Goal: Information Seeking & Learning: Check status

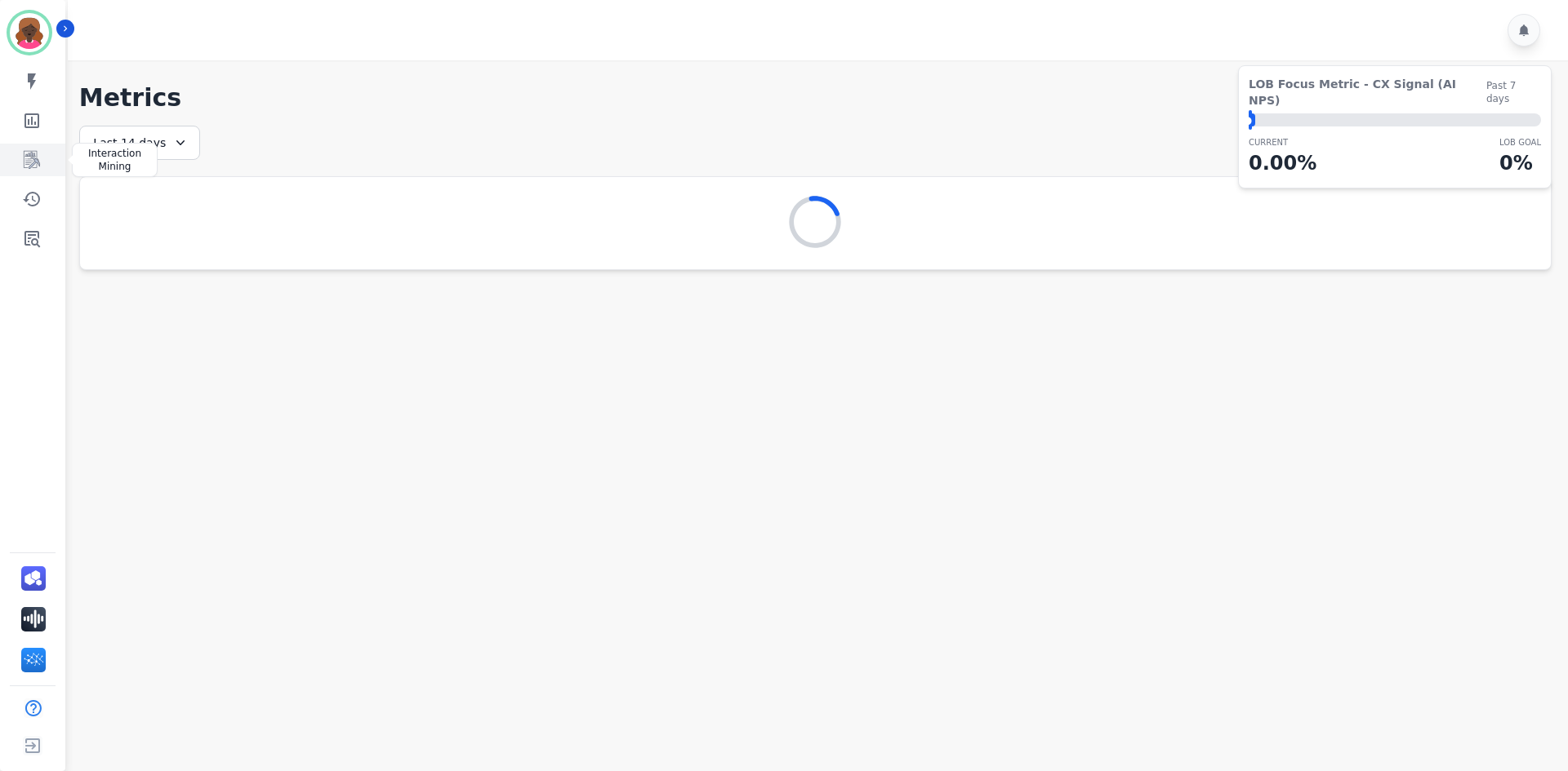
click at [35, 152] on icon "Sidebar" at bounding box center [32, 160] width 20 height 20
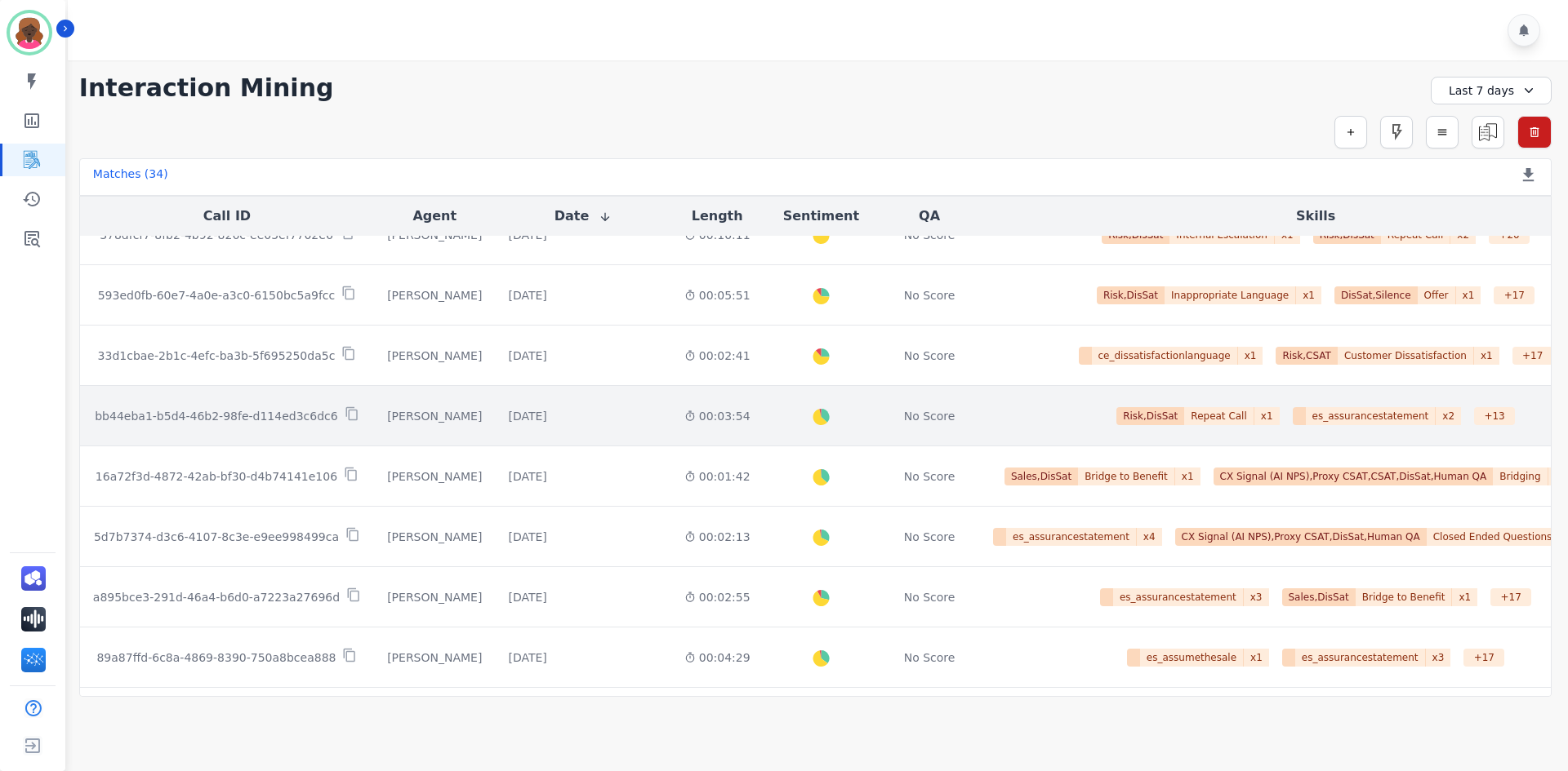
scroll to position [816, 0]
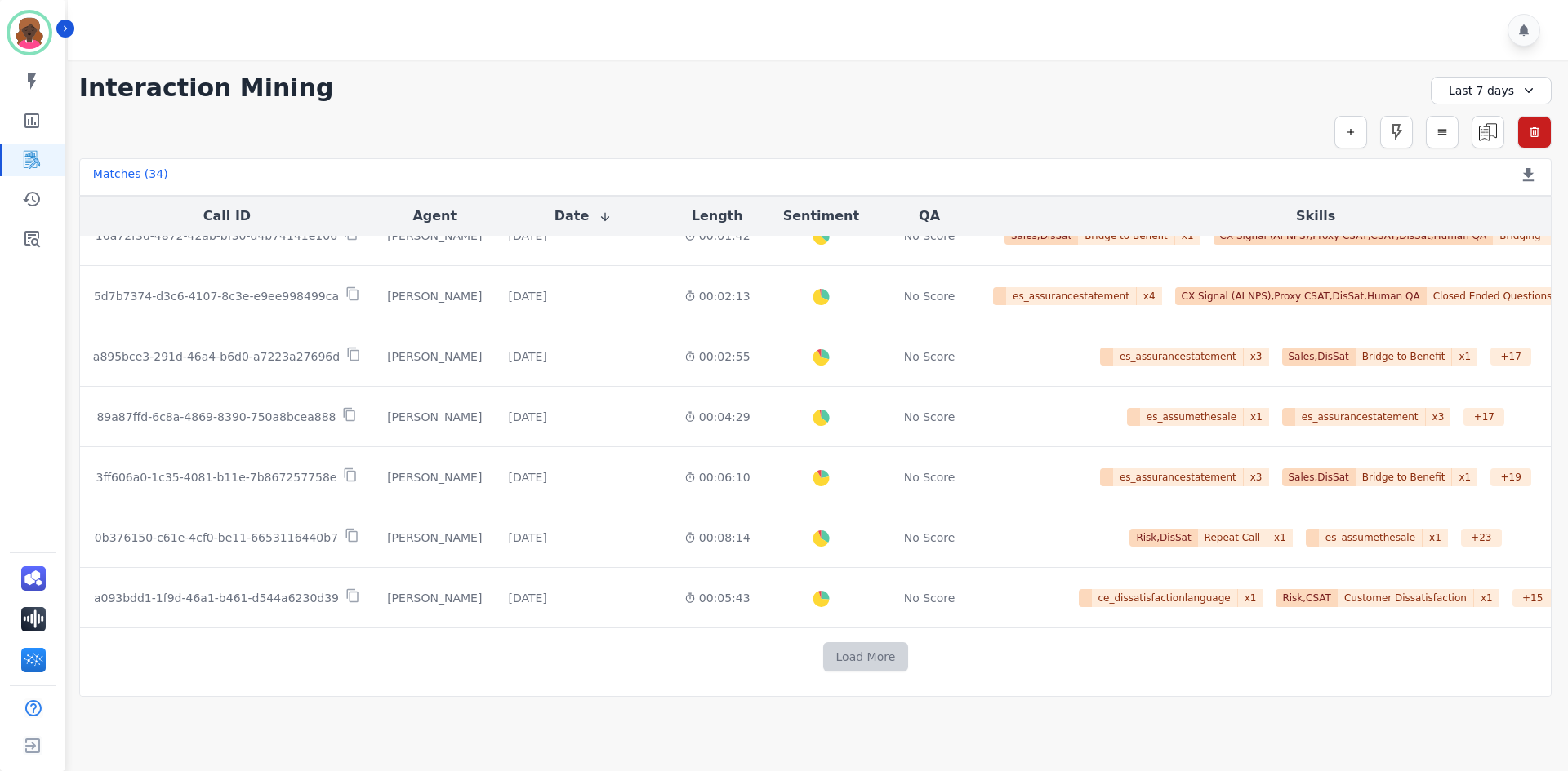
click at [834, 658] on button "Load More" at bounding box center [866, 656] width 86 height 30
click at [43, 244] on link "Sidebar" at bounding box center [34, 238] width 63 height 32
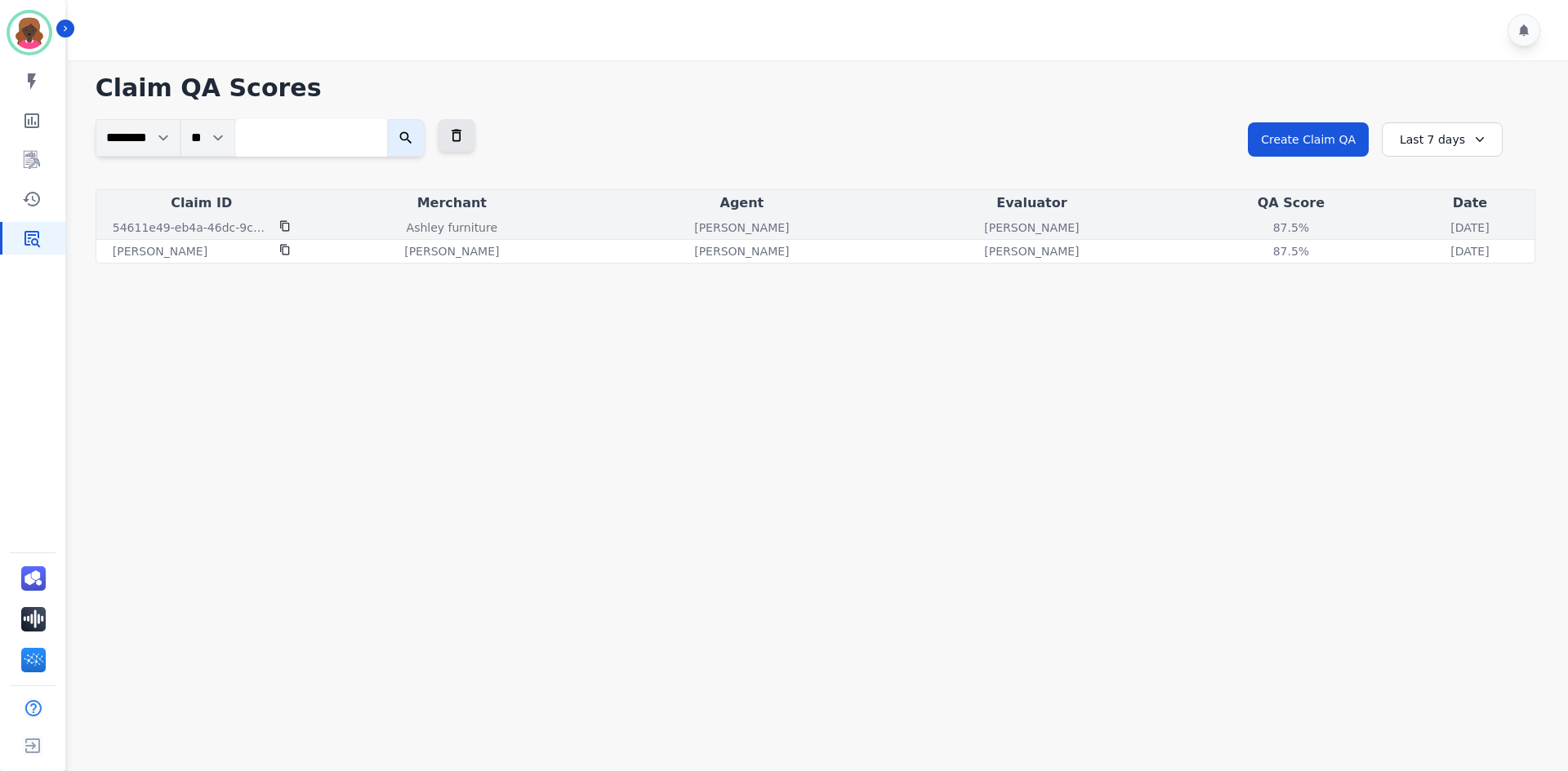
click at [457, 219] on p "Ashley furniture" at bounding box center [452, 227] width 90 height 16
click at [283, 227] on icon at bounding box center [285, 226] width 12 height 12
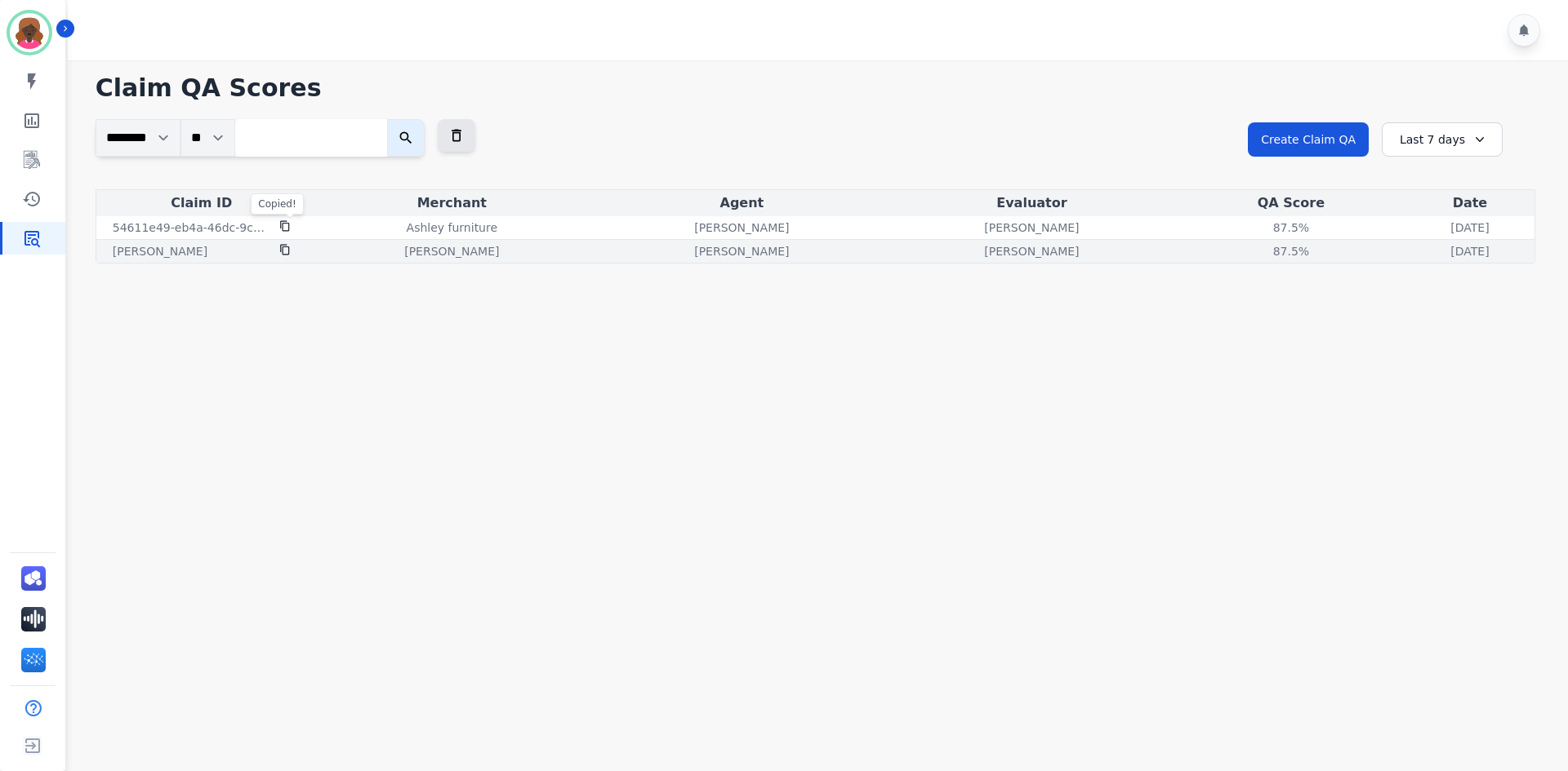
click at [1406, 241] on td "[DATE] [DATE] 4:29pm" at bounding box center [1470, 252] width 129 height 23
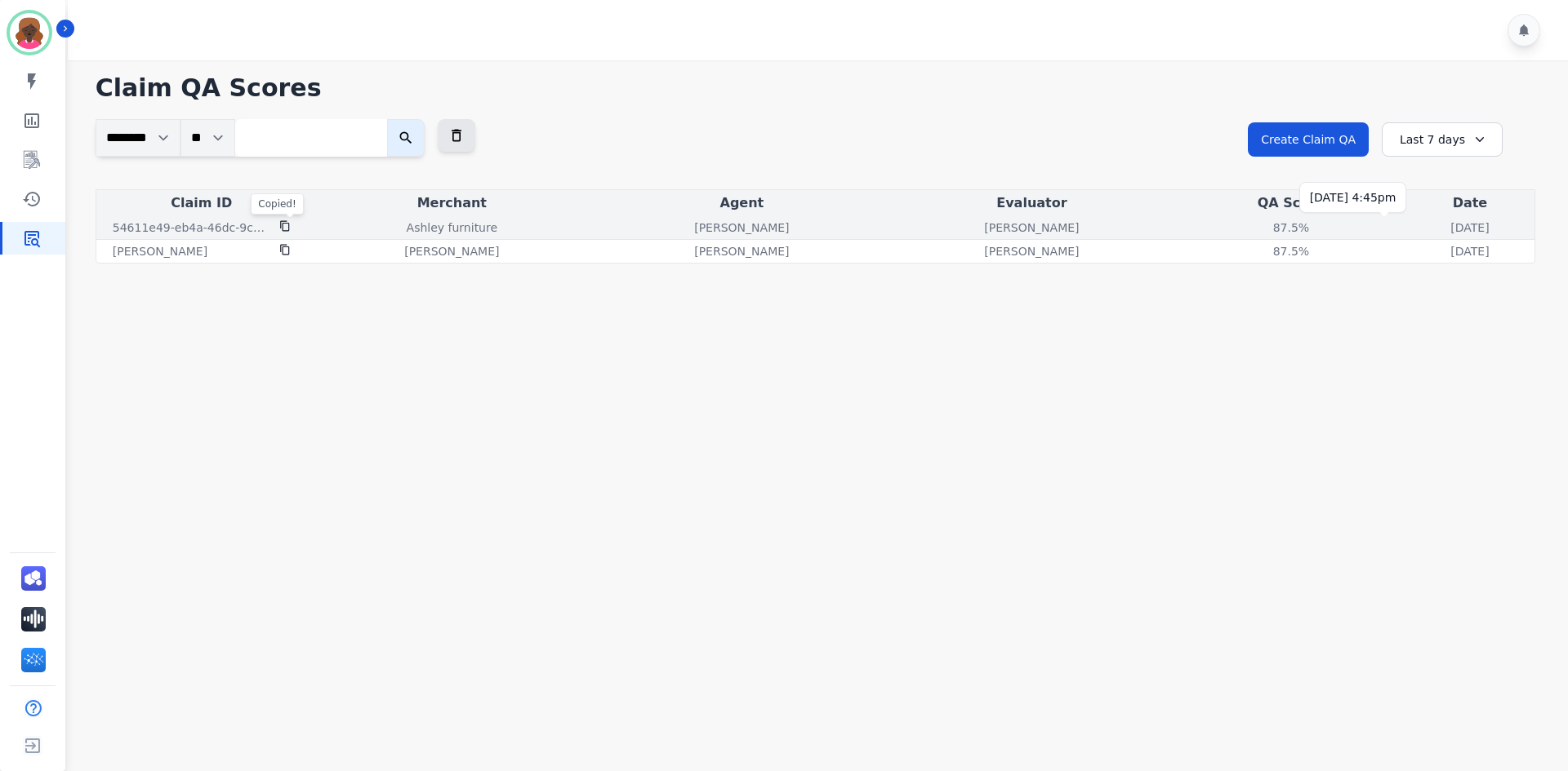
click at [1451, 224] on p "[DATE]" at bounding box center [1469, 227] width 39 height 16
click at [285, 220] on icon at bounding box center [285, 226] width 12 height 12
click at [409, 221] on p "Ashley furniture" at bounding box center [452, 227] width 90 height 16
click at [1542, 32] on div "1" at bounding box center [821, 30] width 1505 height 60
click at [1529, 30] on icon at bounding box center [1524, 30] width 13 height 13
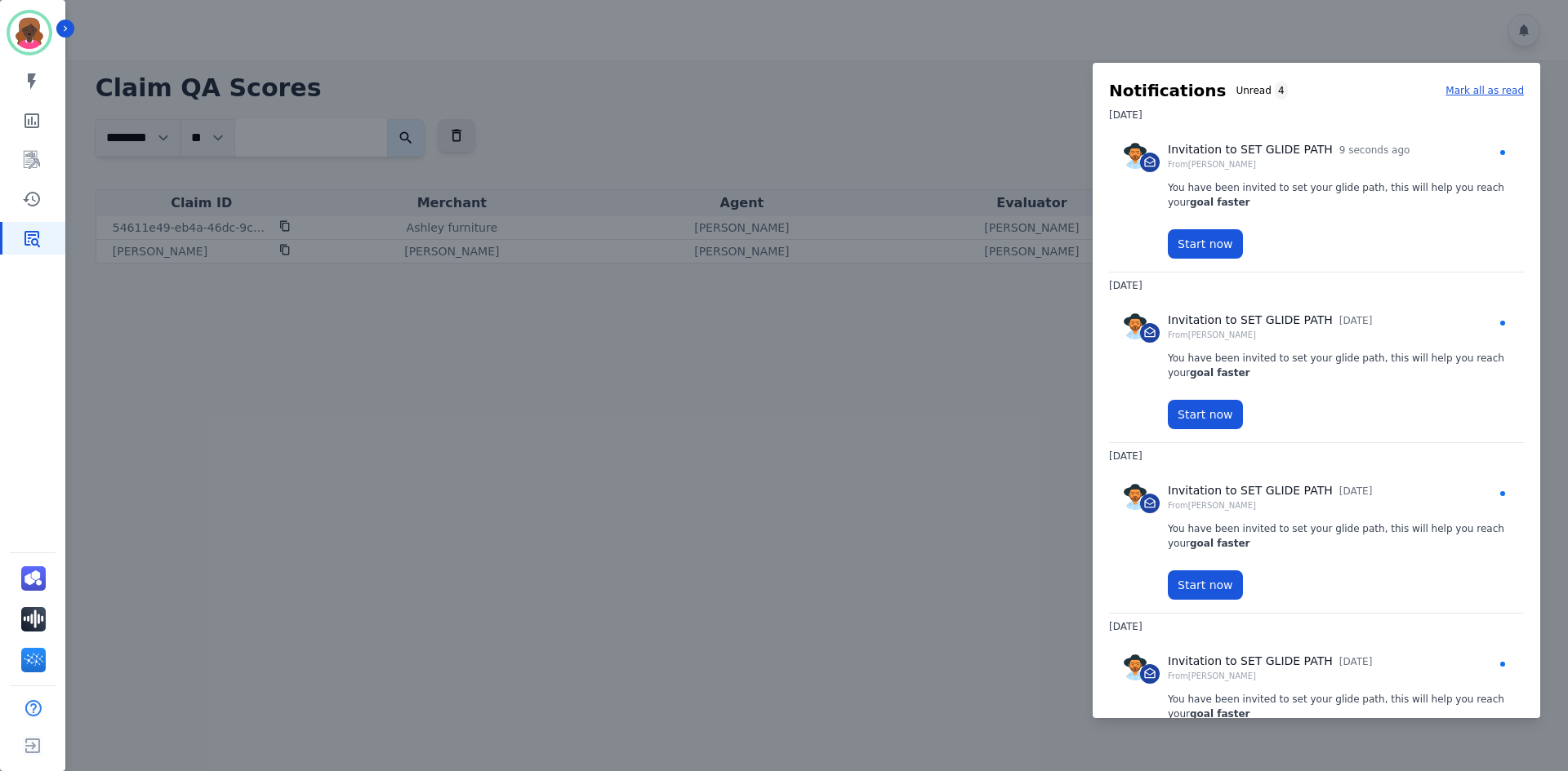
click at [730, 246] on div at bounding box center [784, 385] width 1568 height 771
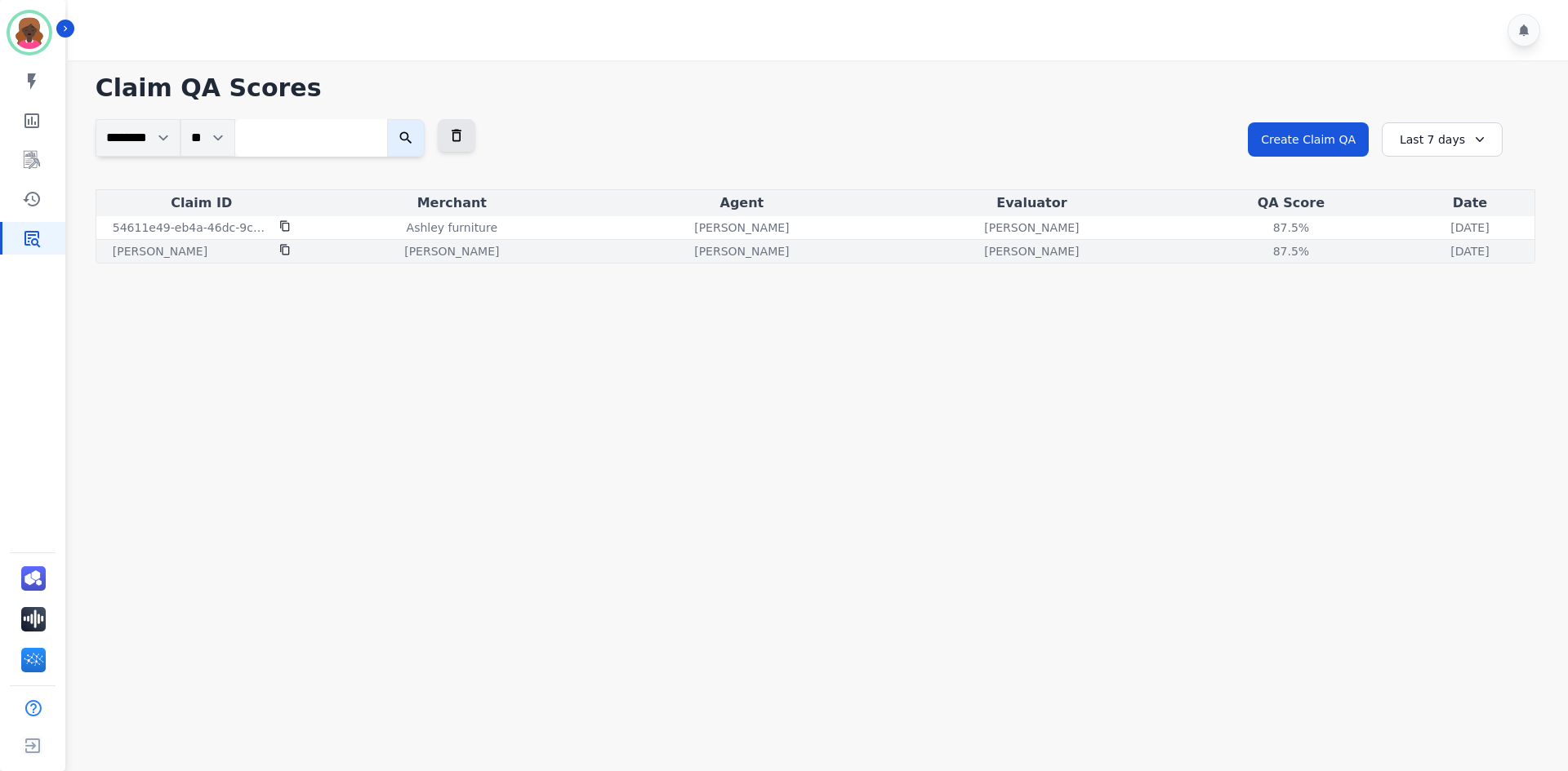
click at [1180, 253] on div "87.5% See QA score details" at bounding box center [1291, 252] width 222 height 16
click at [1254, 254] on div "87.5%" at bounding box center [1291, 252] width 73 height 16
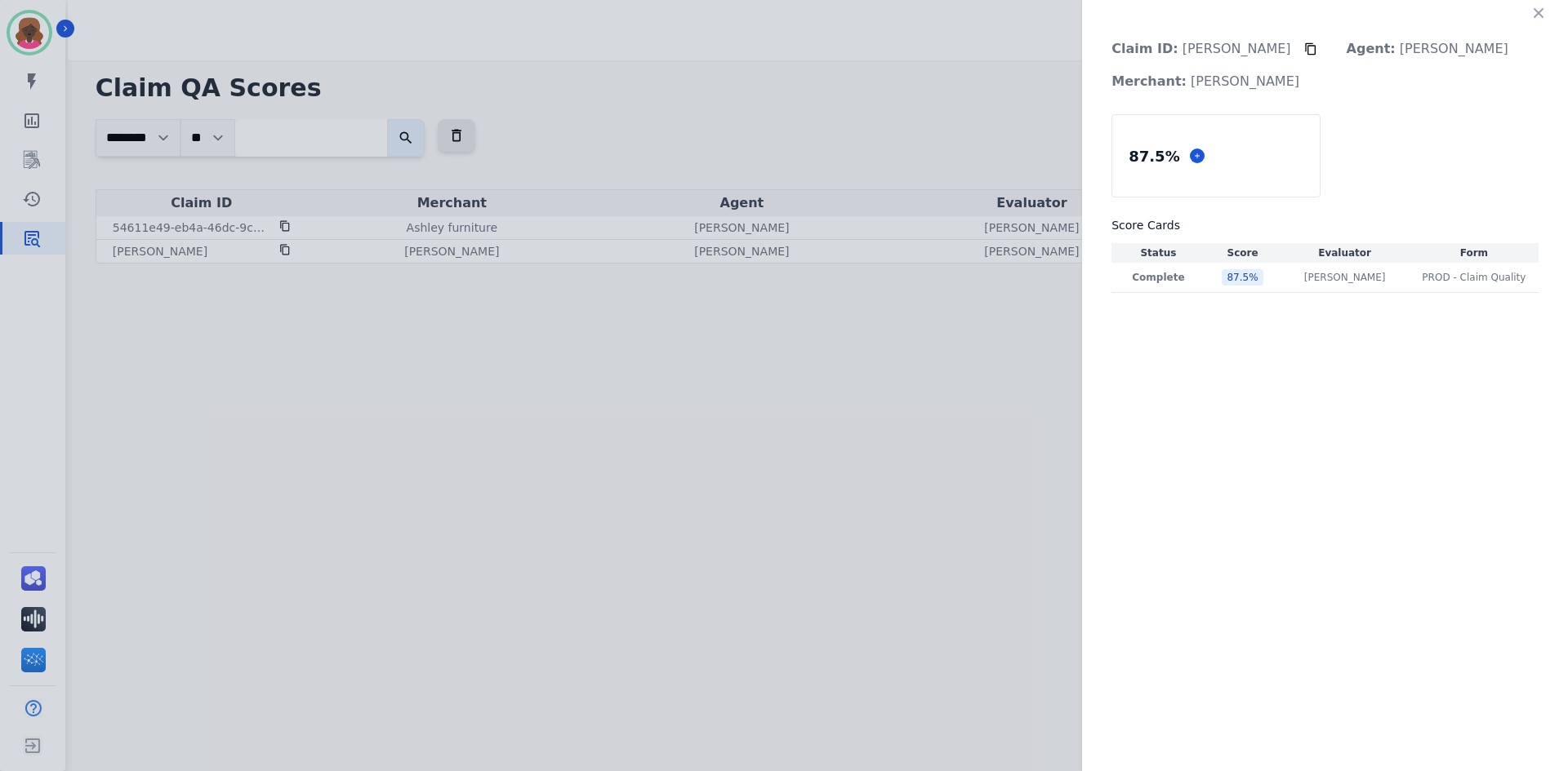
click at [1205, 253] on th "Score" at bounding box center [1243, 253] width 75 height 20
click at [1205, 254] on th "Score" at bounding box center [1243, 253] width 75 height 20
click at [1281, 248] on th "Evaluator" at bounding box center [1345, 253] width 129 height 20
click at [1458, 254] on th "Form" at bounding box center [1474, 253] width 129 height 20
click at [1436, 270] on td "PROD - Claim Quality PROD - Claim Quality" at bounding box center [1474, 278] width 129 height 30
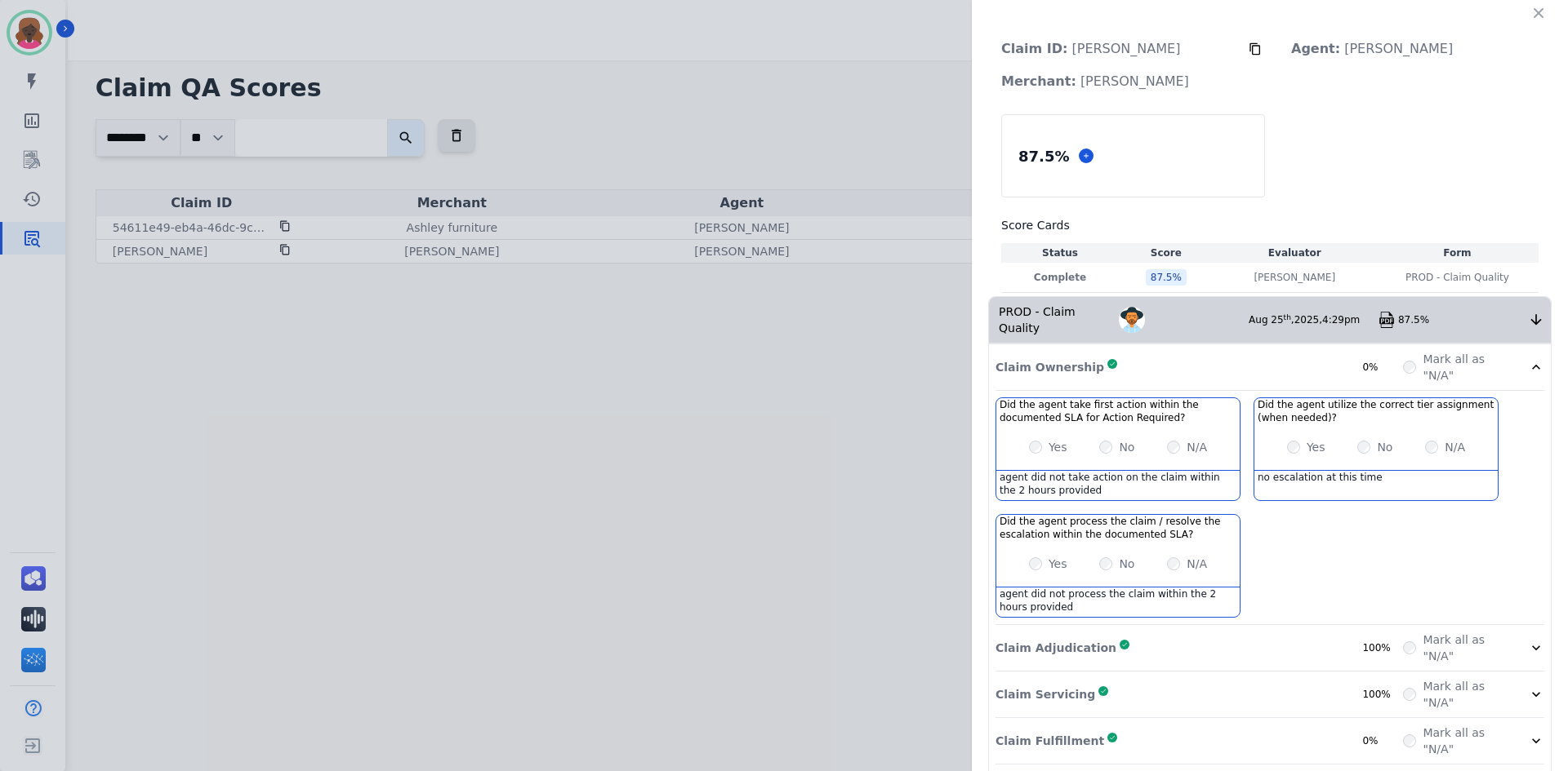
click at [975, 403] on div "Claim ID: [PERSON_NAME] Killeen Agent: [PERSON_NAME]: [PERSON_NAME] 87.5 % Scor…" at bounding box center [1270, 460] width 596 height 921
click at [908, 461] on div "Claim ID: [PERSON_NAME] Killeen Agent: [PERSON_NAME]: [PERSON_NAME] 87.5 % Scor…" at bounding box center [784, 385] width 1568 height 771
click at [1530, 9] on icon "button" at bounding box center [1538, 13] width 16 height 16
